Goal: Task Accomplishment & Management: Use online tool/utility

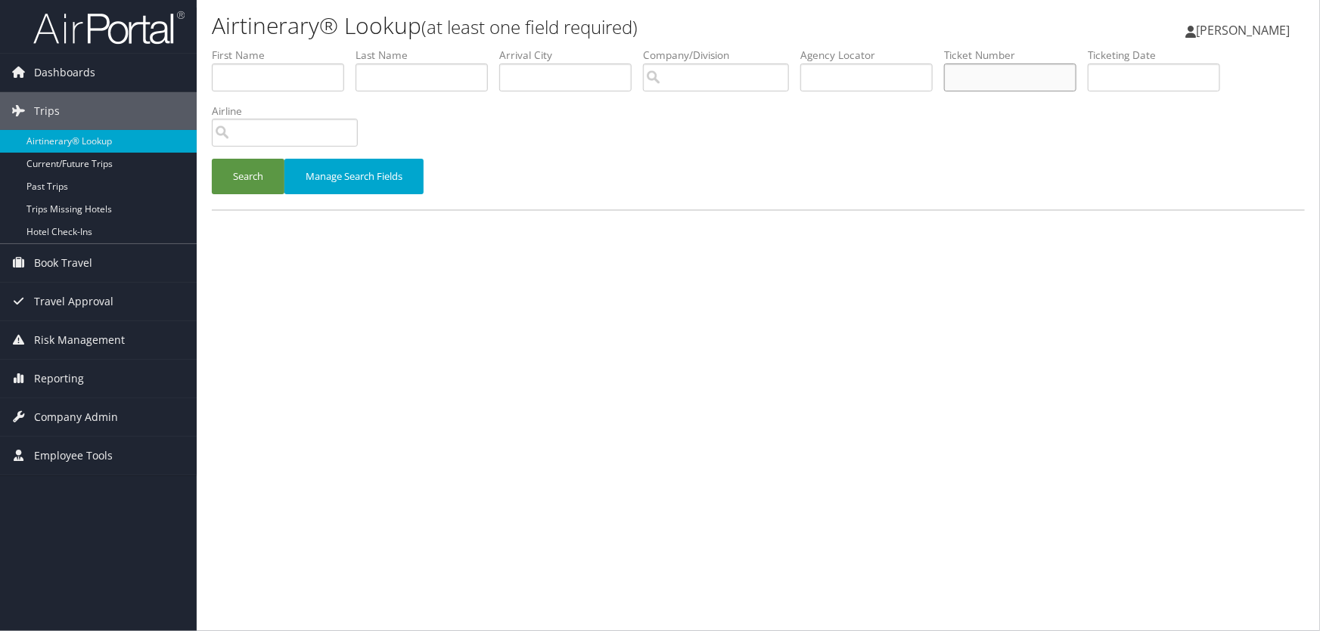
click at [982, 80] on input "text" at bounding box center [1010, 78] width 132 height 28
paste input "8900897616210"
click at [255, 176] on button "Search" at bounding box center [248, 177] width 73 height 36
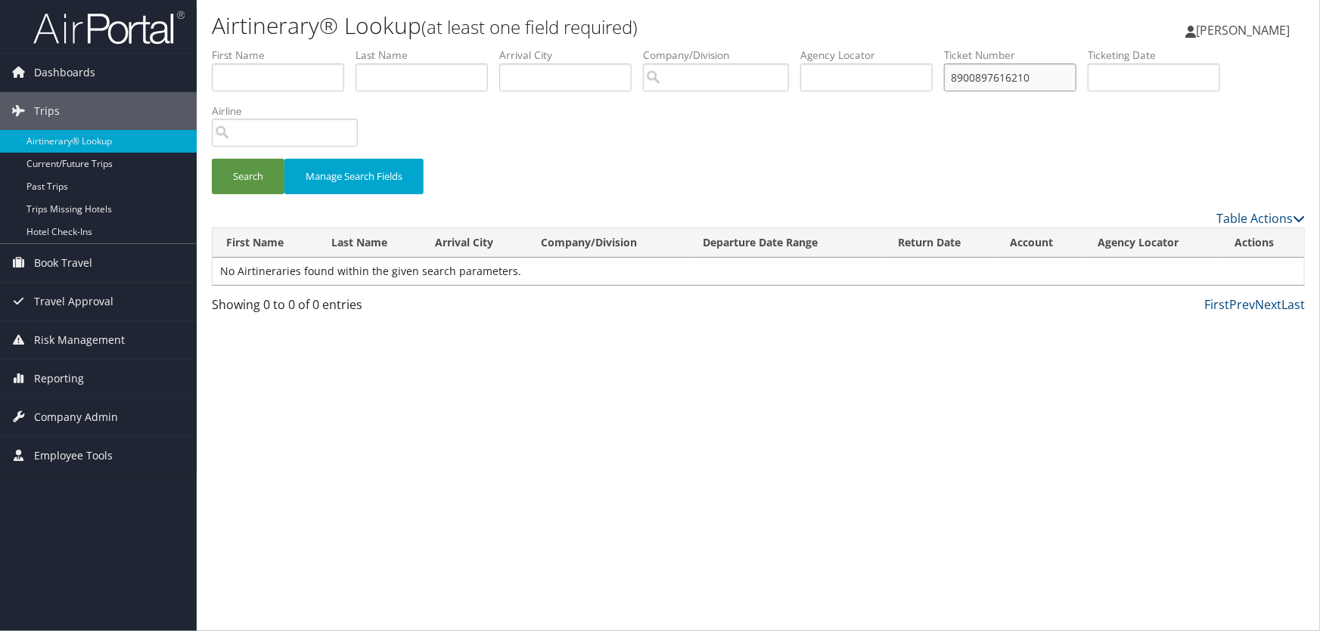
drag, startPoint x: 1051, startPoint y: 76, endPoint x: 589, endPoint y: 70, distance: 462.1
click at [590, 48] on ul "First Name Last Name Departure City Arrival City Company/Division Airport/City …" at bounding box center [758, 48] width 1093 height 0
paste input "8900897551234"
type input "8900897551234"
click at [263, 181] on button "Search" at bounding box center [248, 177] width 73 height 36
